Goal: Information Seeking & Learning: Learn about a topic

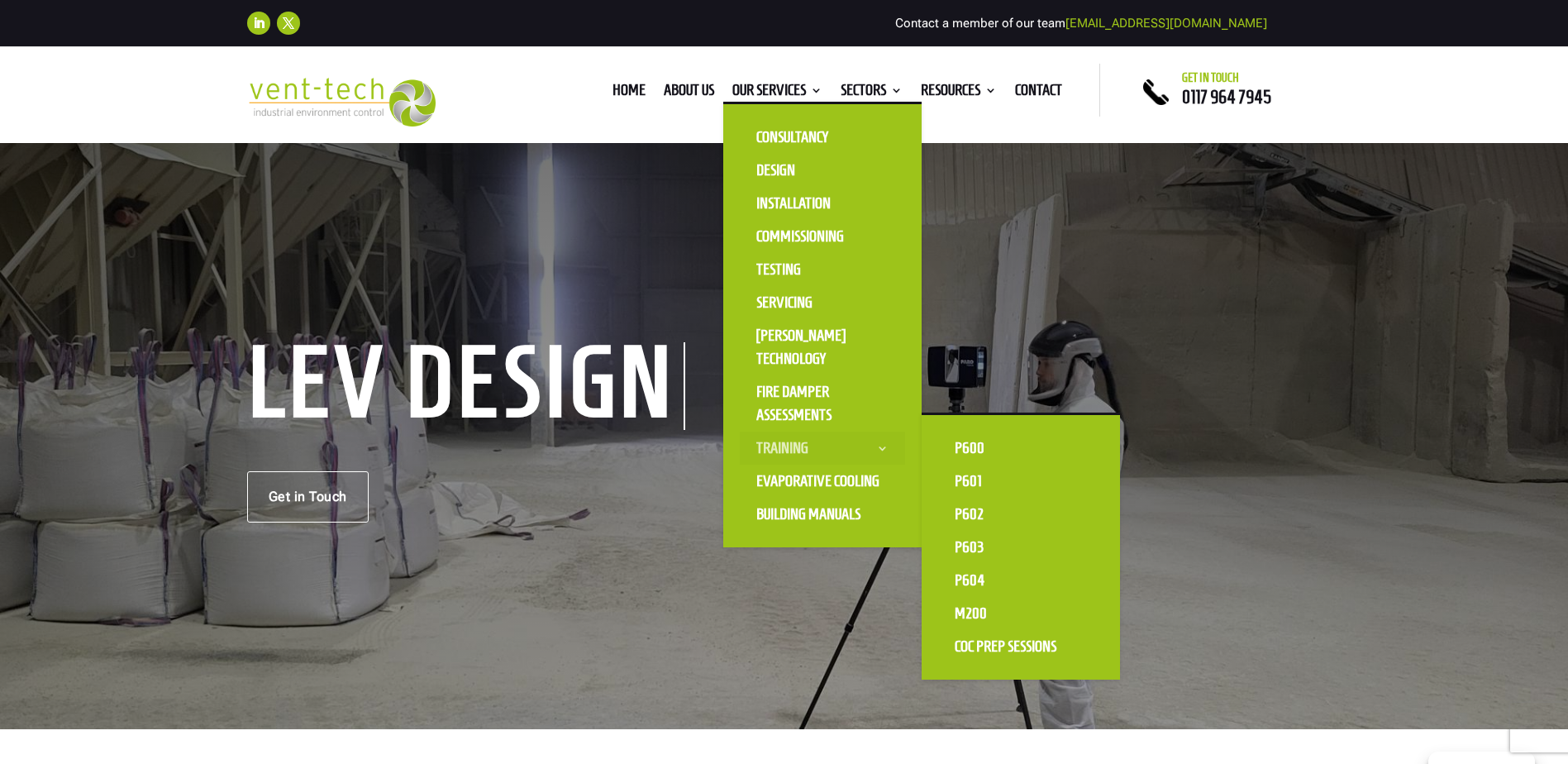
click at [787, 442] on link "Training" at bounding box center [822, 448] width 165 height 33
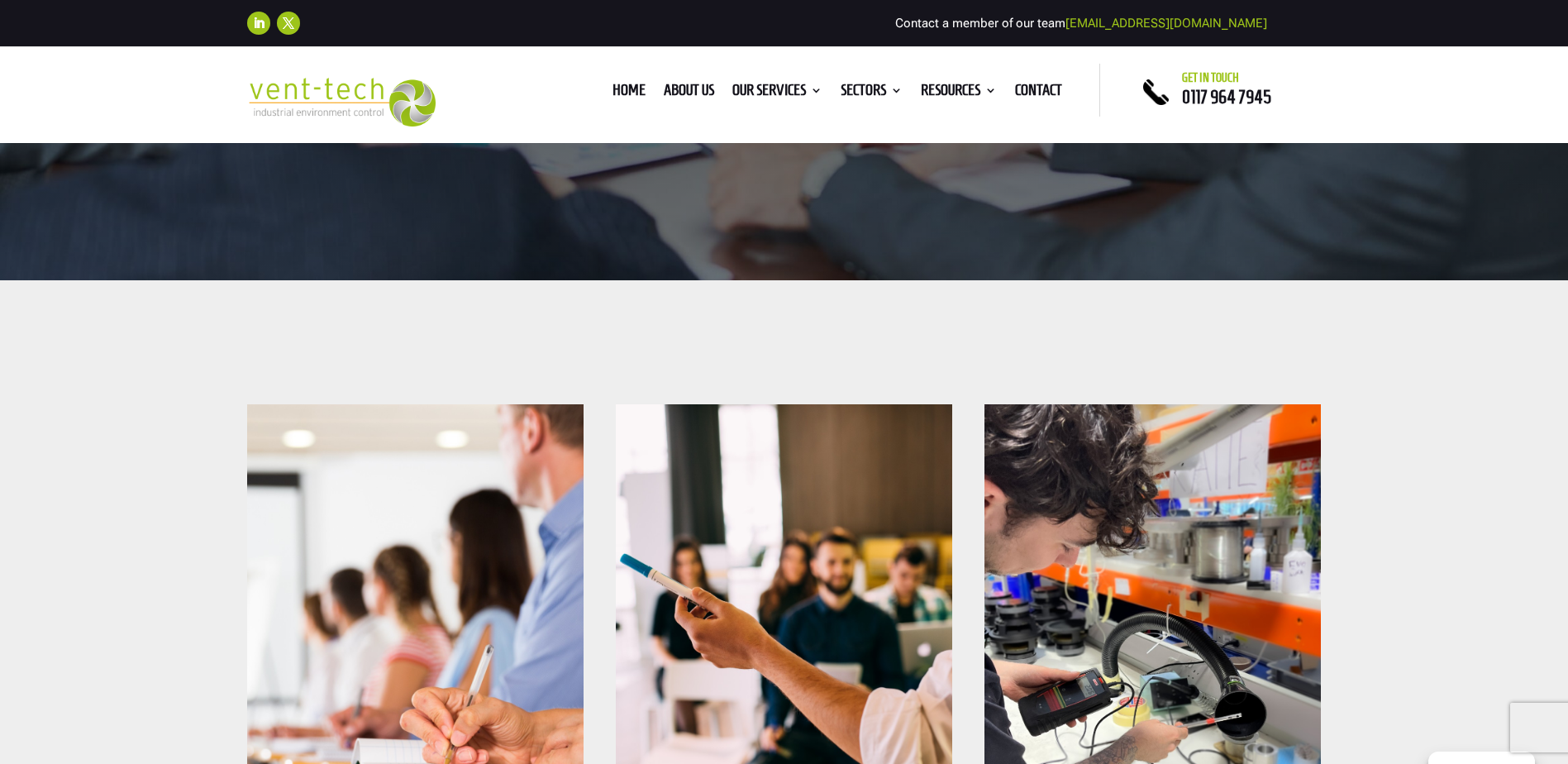
scroll to position [331, 0]
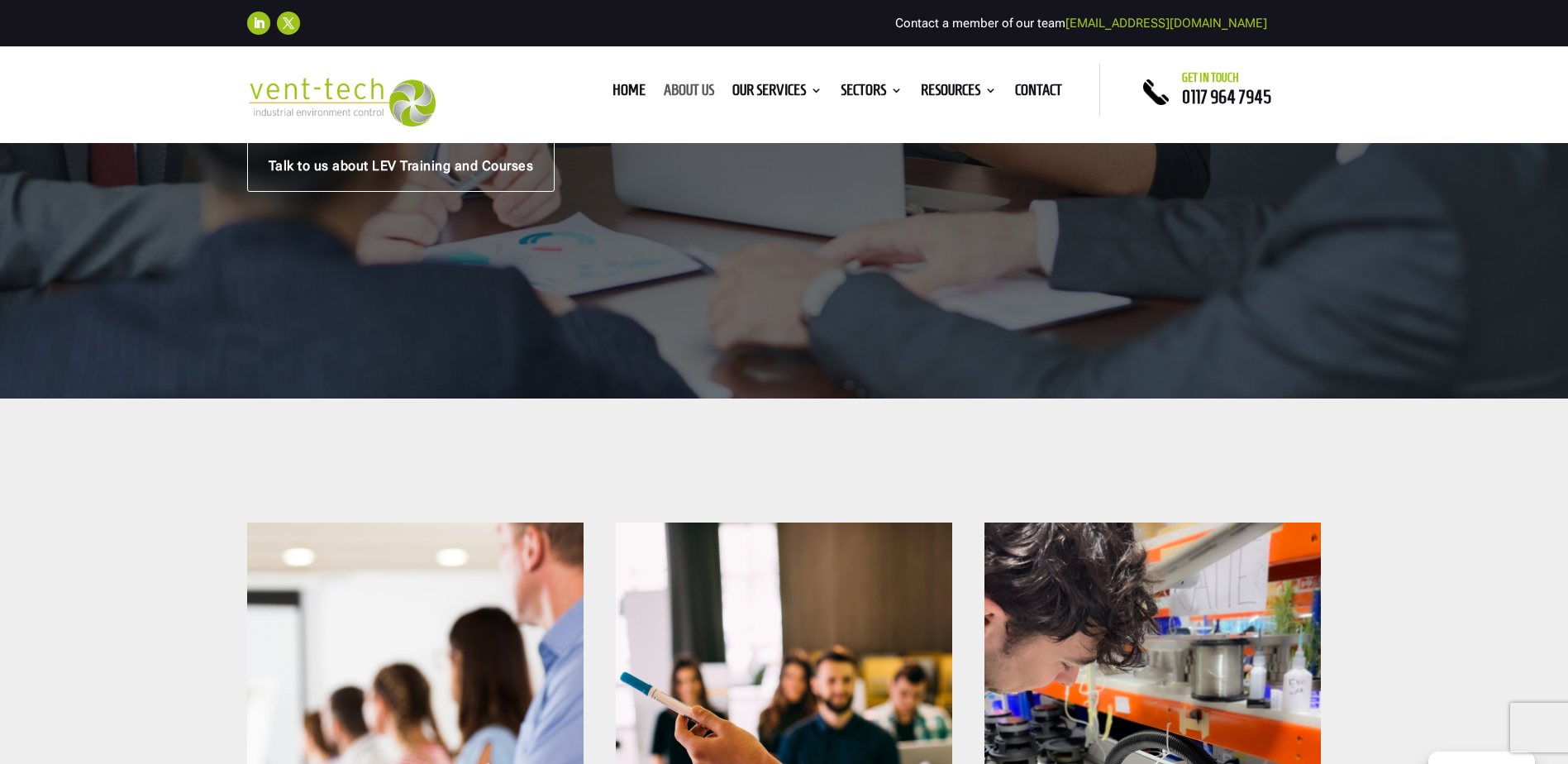
click at [672, 92] on link "About us" at bounding box center [688, 92] width 50 height 18
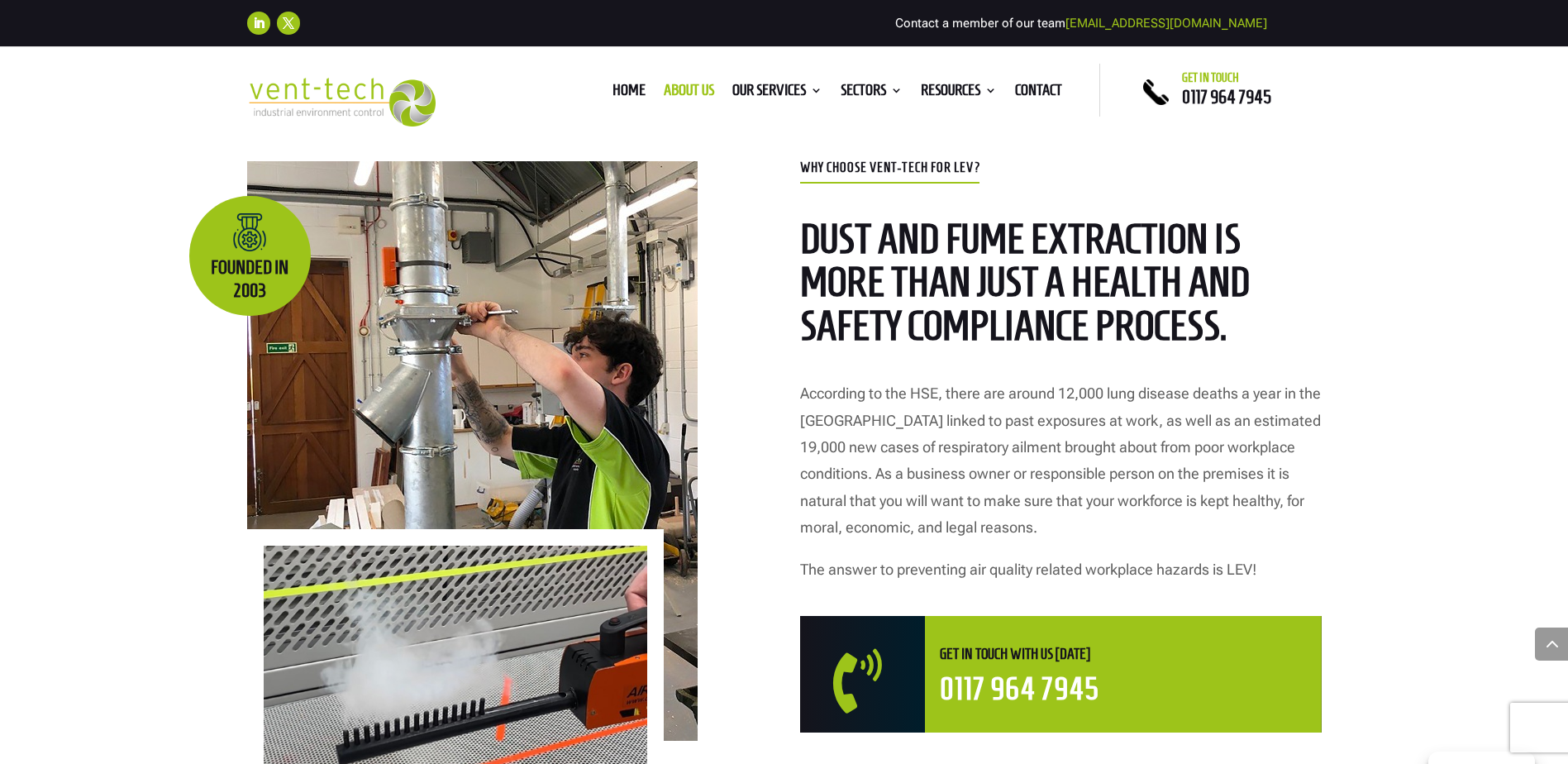
scroll to position [744, 0]
